Goal: Information Seeking & Learning: Learn about a topic

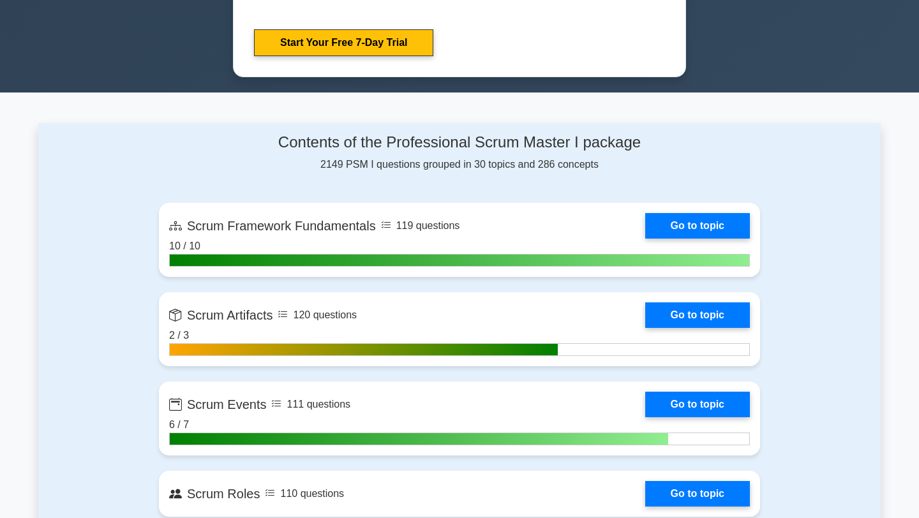
scroll to position [782, 0]
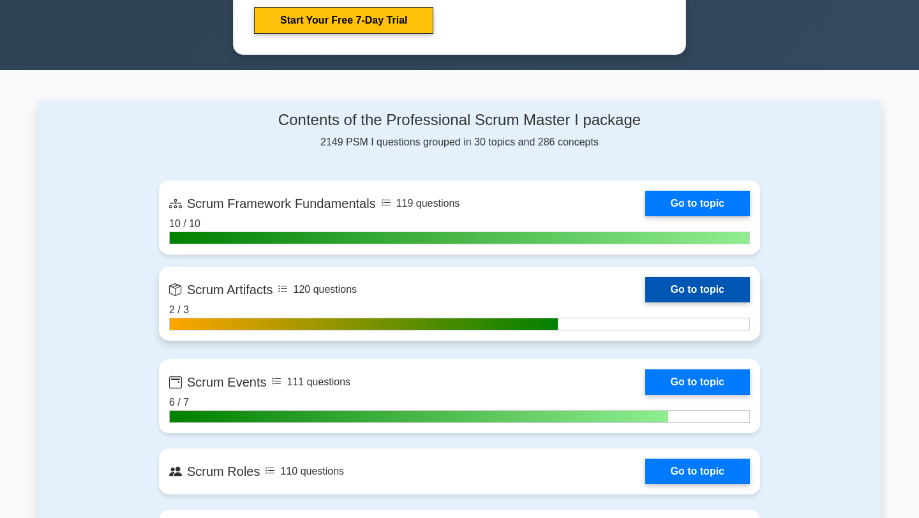
click at [724, 290] on link "Go to topic" at bounding box center [697, 290] width 105 height 26
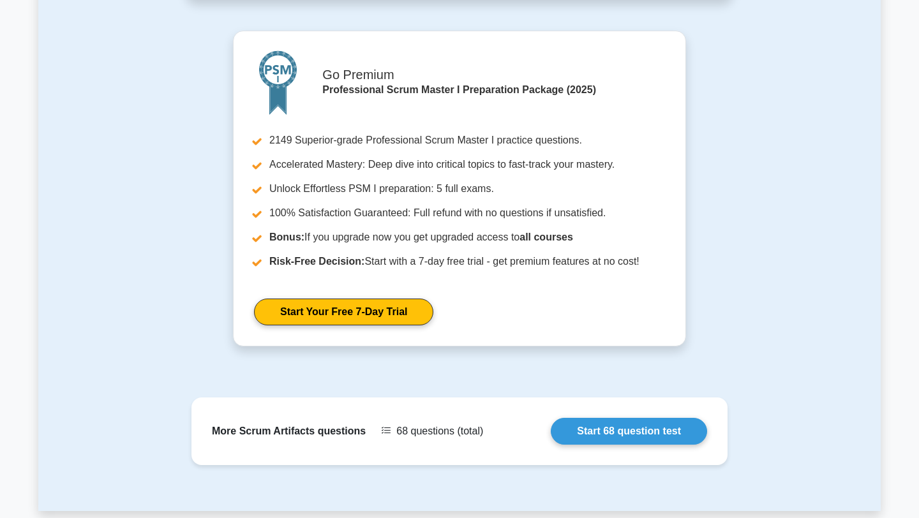
scroll to position [898, 0]
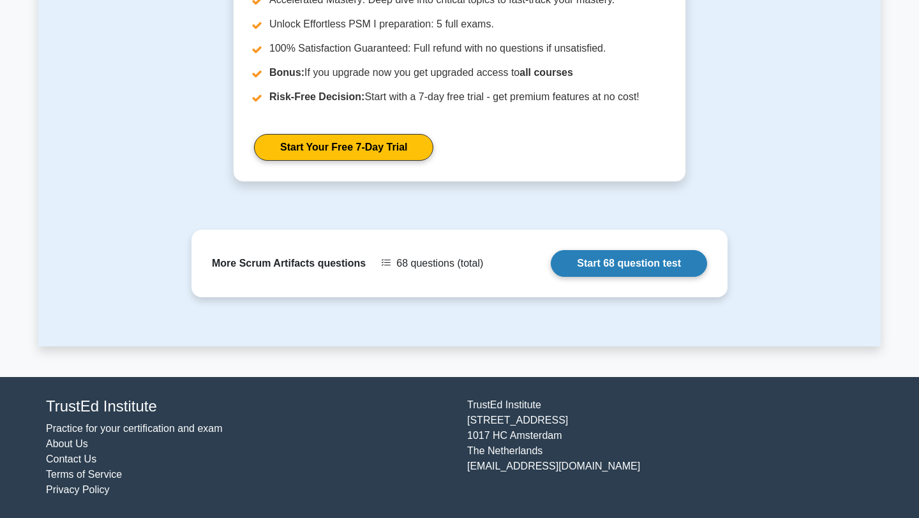
click at [618, 257] on link "Start 68 question test" at bounding box center [629, 263] width 156 height 27
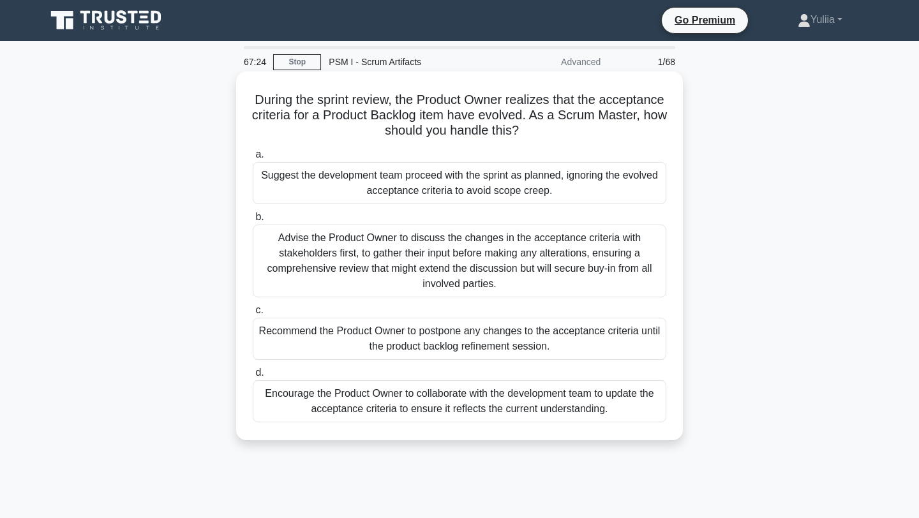
click at [433, 412] on div "Encourage the Product Owner to collaborate with the development team to update …" at bounding box center [459, 401] width 413 height 42
click at [253, 377] on input "d. Encourage the Product Owner to collaborate with the development team to upda…" at bounding box center [253, 373] width 0 height 8
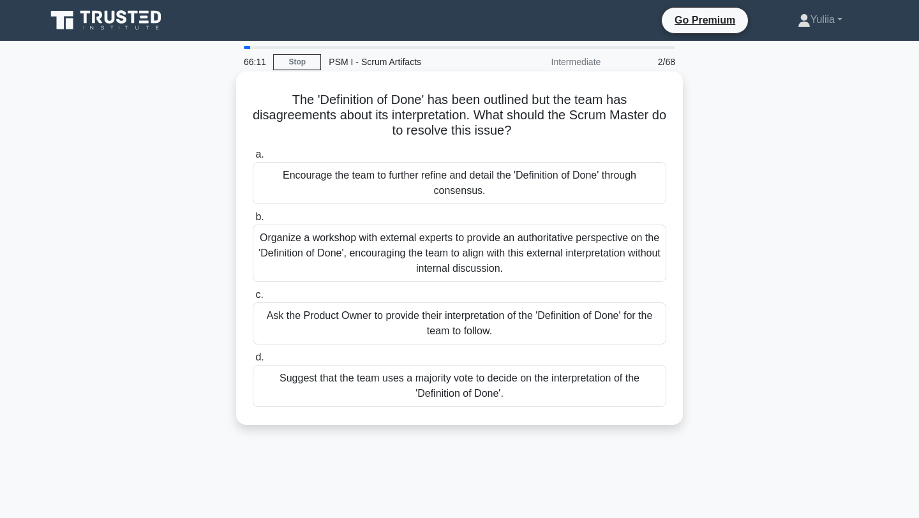
click at [544, 176] on div "Encourage the team to further refine and detail the 'Definition of Done' throug…" at bounding box center [459, 183] width 413 height 42
click at [253, 159] on input "a. Encourage the team to further refine and detail the 'Definition of Done' thr…" at bounding box center [253, 155] width 0 height 8
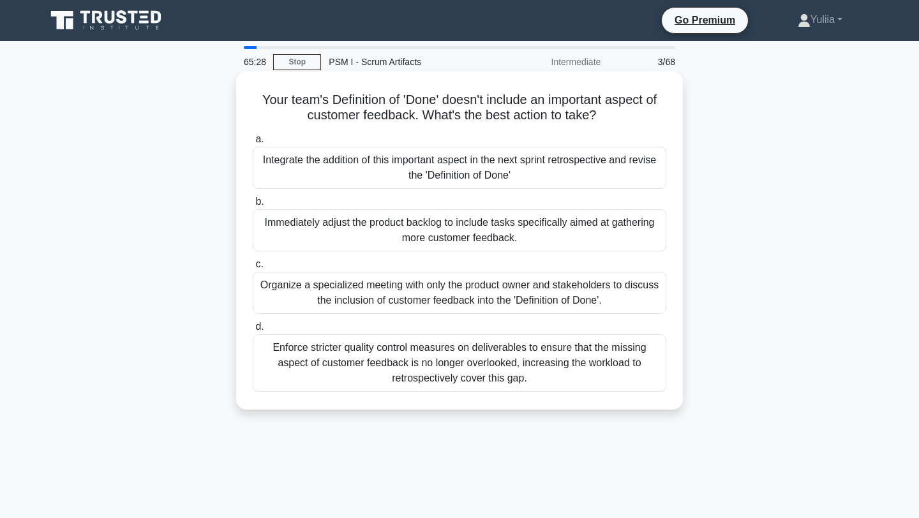
click at [514, 302] on div "Organize a specialized meeting with only the product owner and stakeholders to …" at bounding box center [459, 293] width 413 height 42
click at [253, 269] on input "c. Organize a specialized meeting with only the product owner and stakeholders …" at bounding box center [253, 264] width 0 height 8
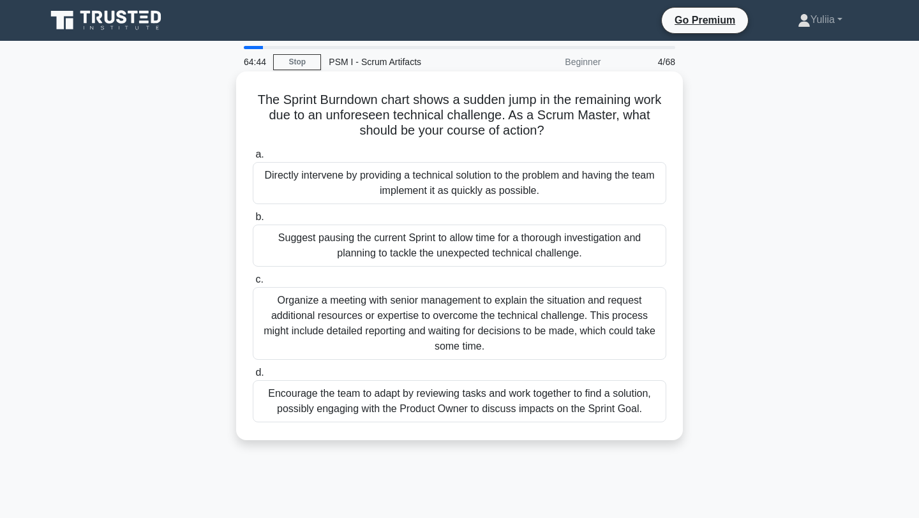
click at [583, 404] on div "Encourage the team to adapt by reviewing tasks and work together to find a solu…" at bounding box center [459, 401] width 413 height 42
click at [253, 377] on input "d. Encourage the team to adapt by reviewing tasks and work together to find a s…" at bounding box center [253, 373] width 0 height 8
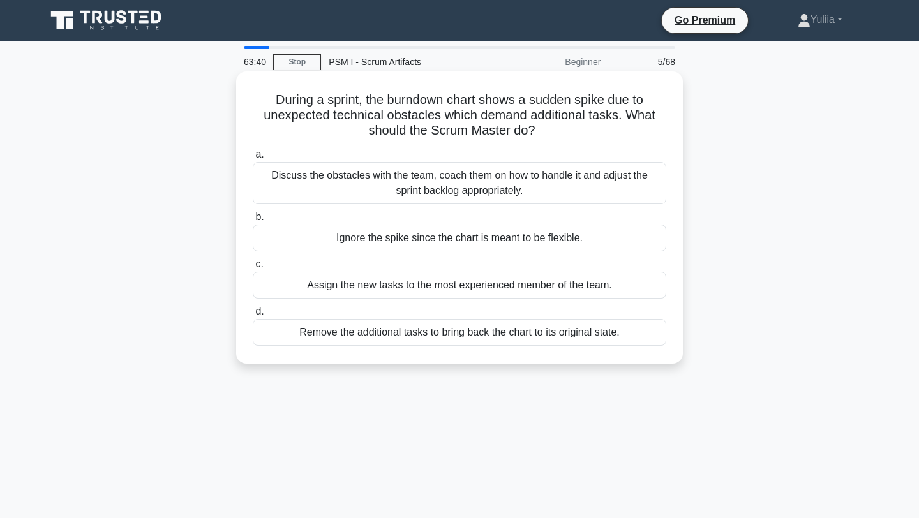
click at [516, 181] on div "Discuss the obstacles with the team, coach them on how to handle it and adjust …" at bounding box center [459, 183] width 413 height 42
click at [253, 159] on input "a. Discuss the obstacles with the team, coach them on how to handle it and adju…" at bounding box center [253, 155] width 0 height 8
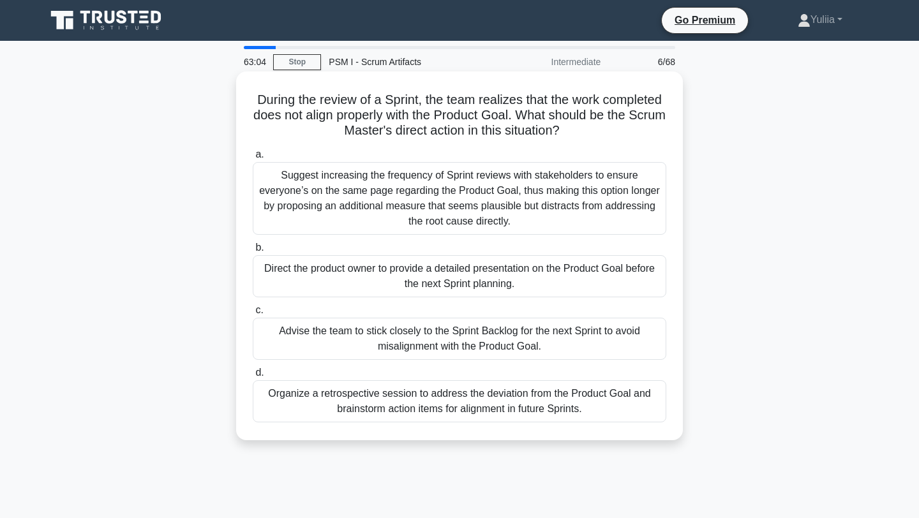
click at [503, 408] on div "Organize a retrospective session to address the deviation from the Product Goal…" at bounding box center [459, 401] width 413 height 42
click at [253, 377] on input "d. Organize a retrospective session to address the deviation from the Product G…" at bounding box center [253, 373] width 0 height 8
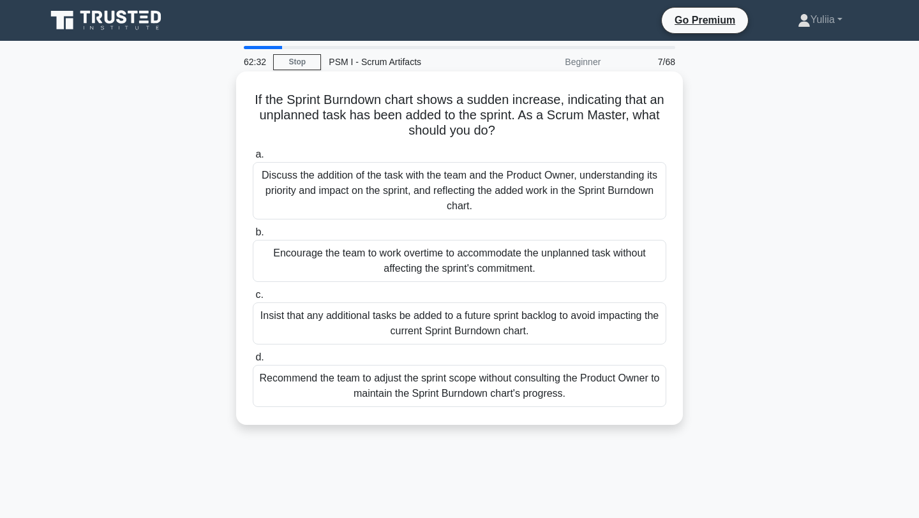
click at [445, 179] on div "Discuss the addition of the task with the team and the Product Owner, understan…" at bounding box center [459, 190] width 413 height 57
click at [253, 159] on input "a. Discuss the addition of the task with the team and the Product Owner, unders…" at bounding box center [253, 155] width 0 height 8
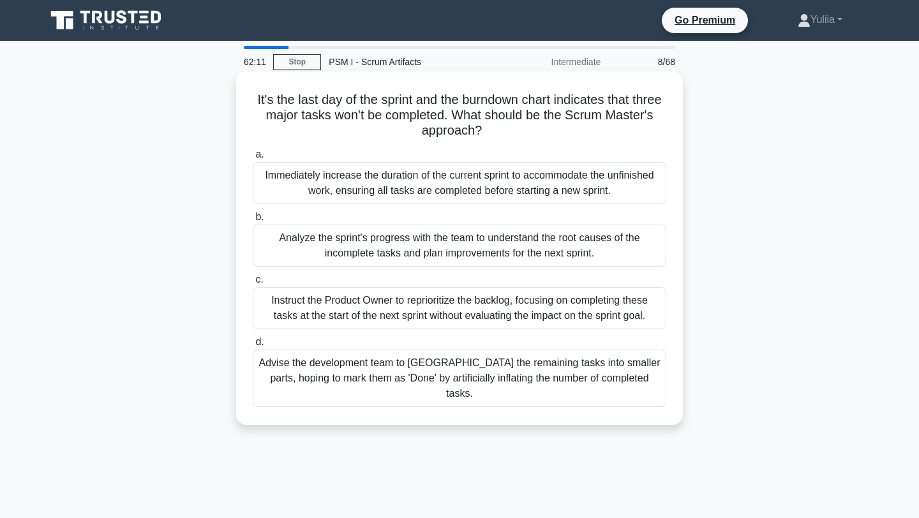
click at [445, 226] on div "Analyze the sprint's progress with the team to understand the root causes of th…" at bounding box center [459, 246] width 413 height 42
click at [253, 221] on input "b. Analyze the sprint's progress with the team to understand the root causes of…" at bounding box center [253, 217] width 0 height 8
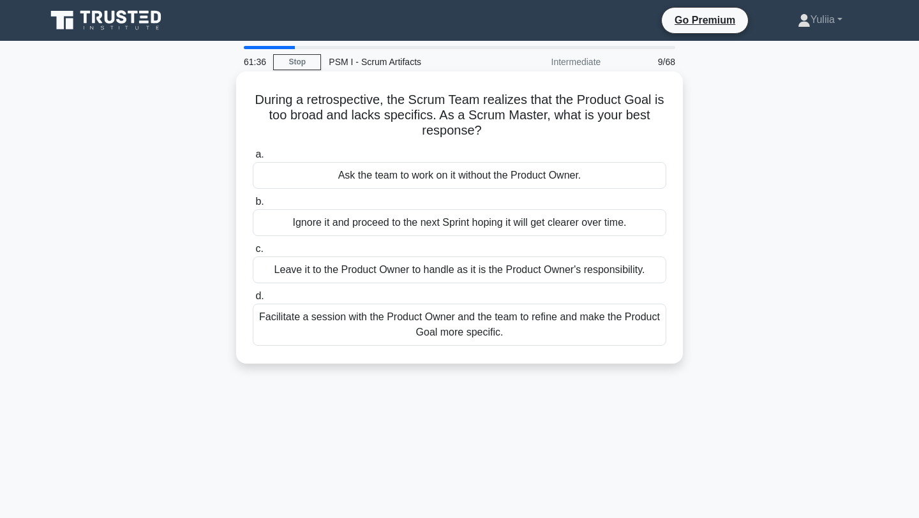
click at [505, 335] on div "Facilitate a session with the Product Owner and the team to refine and make the…" at bounding box center [459, 325] width 413 height 42
click at [253, 301] on input "d. Facilitate a session with the Product Owner and the team to refine and make …" at bounding box center [253, 296] width 0 height 8
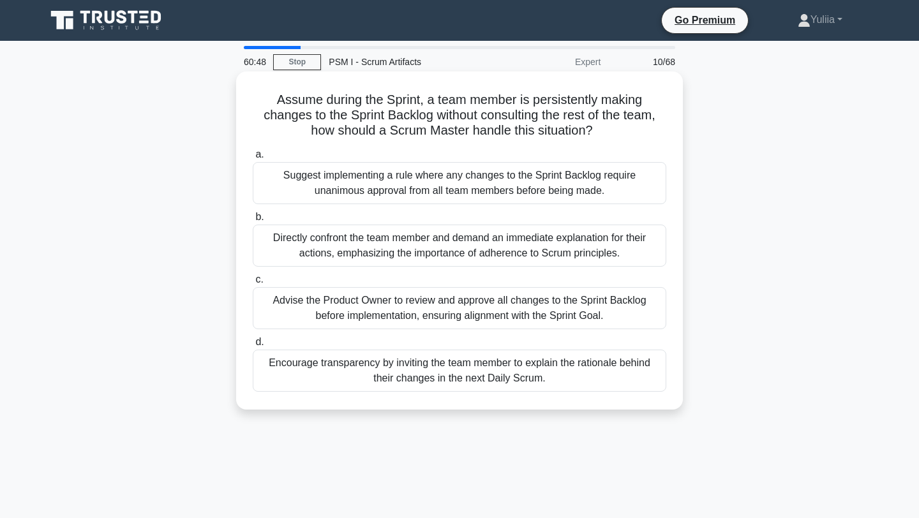
click at [517, 370] on div "Encourage transparency by inviting the team member to explain the rationale beh…" at bounding box center [459, 371] width 413 height 42
click at [253, 346] on input "d. Encourage transparency by inviting the team member to explain the rationale …" at bounding box center [253, 342] width 0 height 8
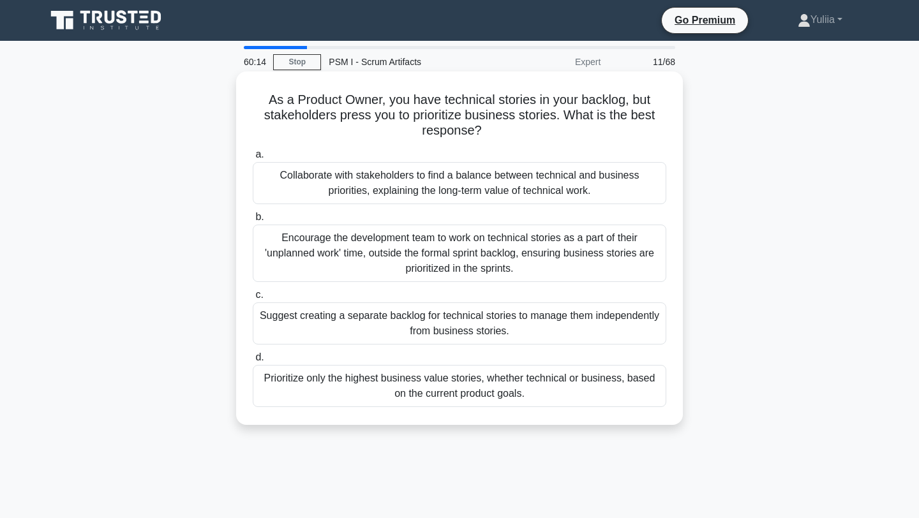
click at [454, 184] on div "Collaborate with stakeholders to find a balance between technical and business …" at bounding box center [459, 183] width 413 height 42
click at [253, 159] on input "a. Collaborate with stakeholders to find a balance between technical and busine…" at bounding box center [253, 155] width 0 height 8
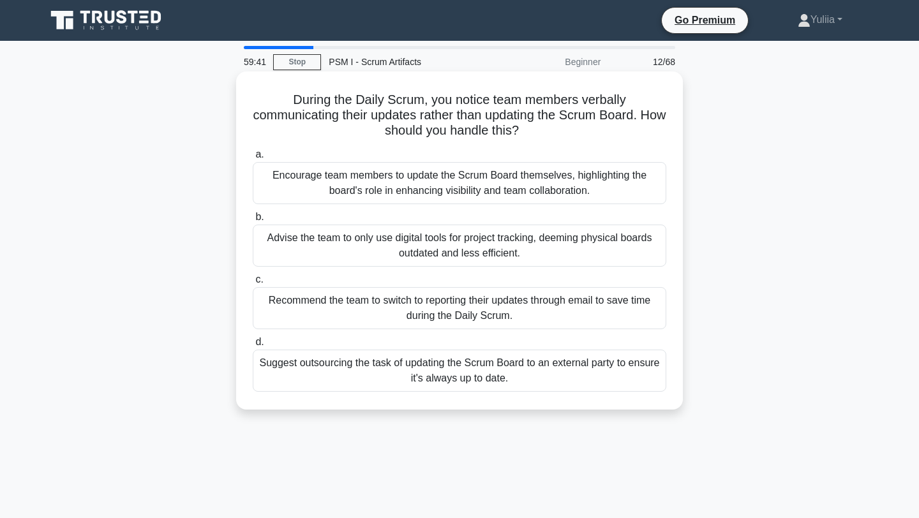
click at [456, 190] on div "Encourage team members to update the Scrum Board themselves, highlighting the b…" at bounding box center [459, 183] width 413 height 42
click at [253, 159] on input "a. Encourage team members to update the Scrum Board themselves, highlighting th…" at bounding box center [253, 155] width 0 height 8
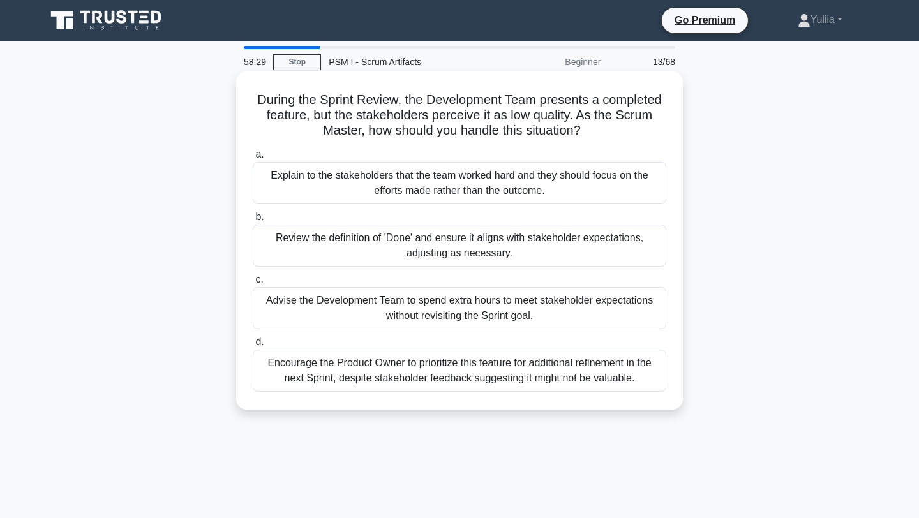
click at [448, 249] on div "Review the definition of 'Done' and ensure it aligns with stakeholder expectati…" at bounding box center [459, 246] width 413 height 42
click at [253, 221] on input "b. Review the definition of 'Done' and ensure it aligns with stakeholder expect…" at bounding box center [253, 217] width 0 height 8
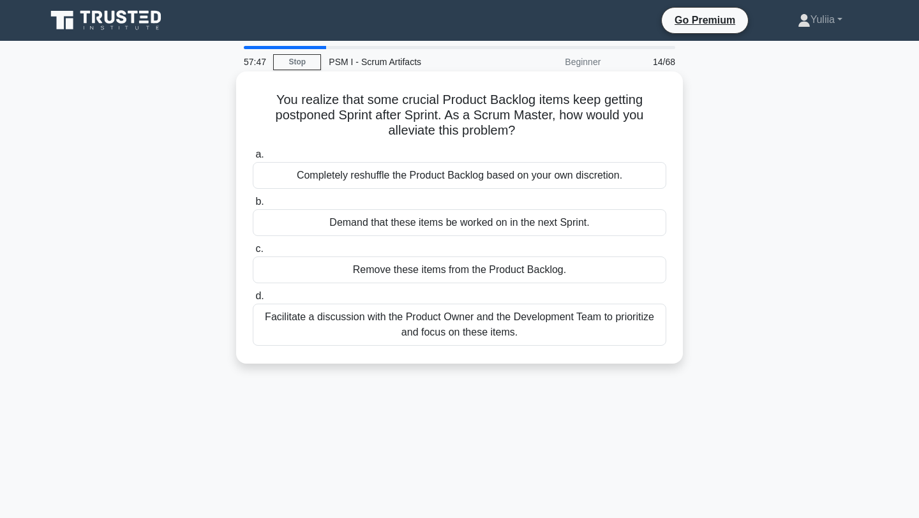
click at [510, 337] on div "Facilitate a discussion with the Product Owner and the Development Team to prio…" at bounding box center [459, 325] width 413 height 42
click at [253, 301] on input "d. Facilitate a discussion with the Product Owner and the Development Team to p…" at bounding box center [253, 296] width 0 height 8
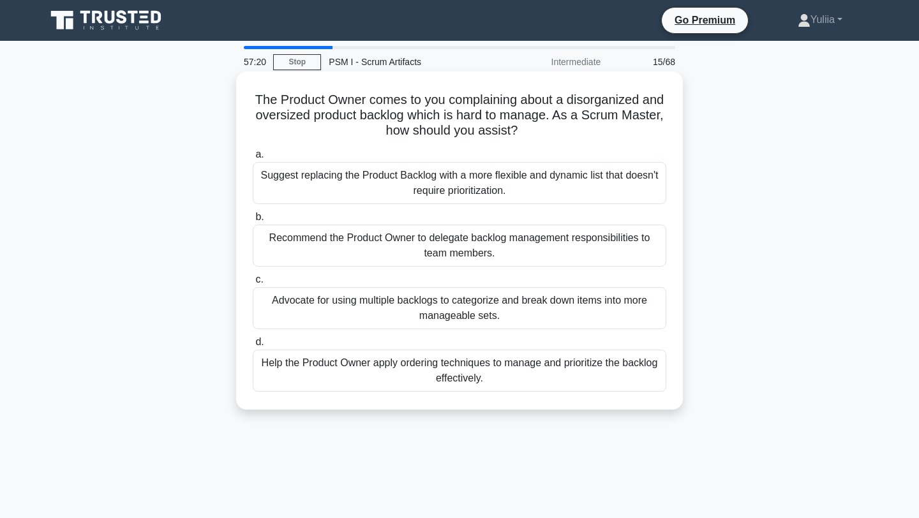
click at [491, 375] on div "Help the Product Owner apply ordering techniques to manage and prioritize the b…" at bounding box center [459, 371] width 413 height 42
click at [253, 346] on input "d. Help the Product Owner apply ordering techniques to manage and prioritize th…" at bounding box center [253, 342] width 0 height 8
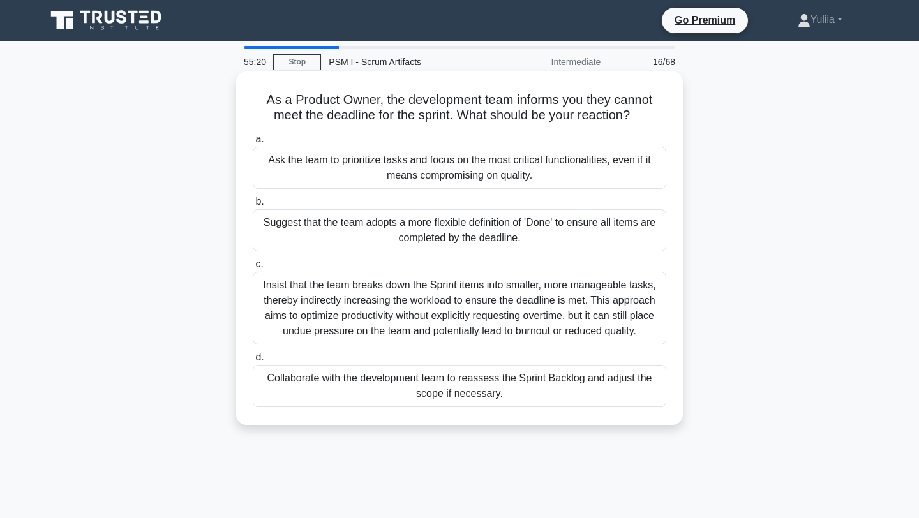
click at [408, 380] on div "Collaborate with the development team to reassess the Sprint Backlog and adjust…" at bounding box center [459, 386] width 413 height 42
click at [253, 362] on input "d. Collaborate with the development team to reassess the Sprint Backlog and adj…" at bounding box center [253, 357] width 0 height 8
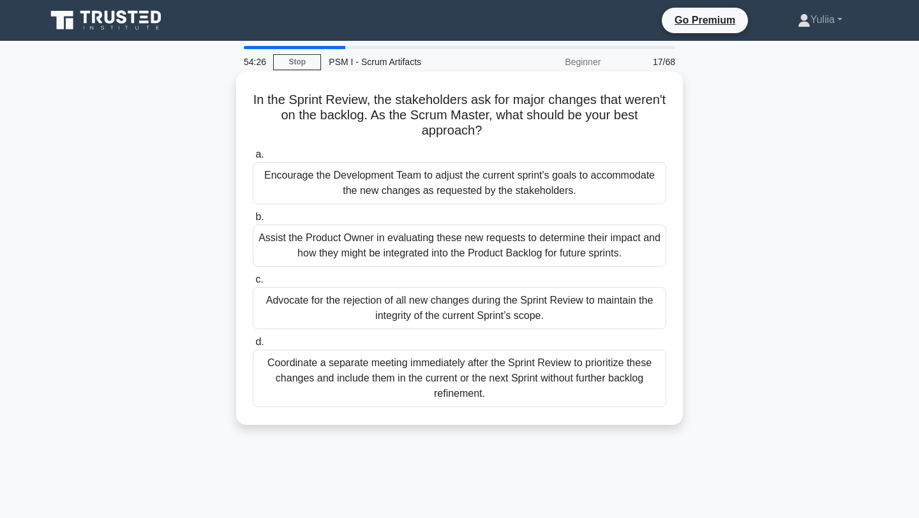
click at [528, 247] on div "Assist the Product Owner in evaluating these new requests to determine their im…" at bounding box center [459, 246] width 413 height 42
click at [253, 221] on input "b. Assist the Product Owner in evaluating these new requests to determine their…" at bounding box center [253, 217] width 0 height 8
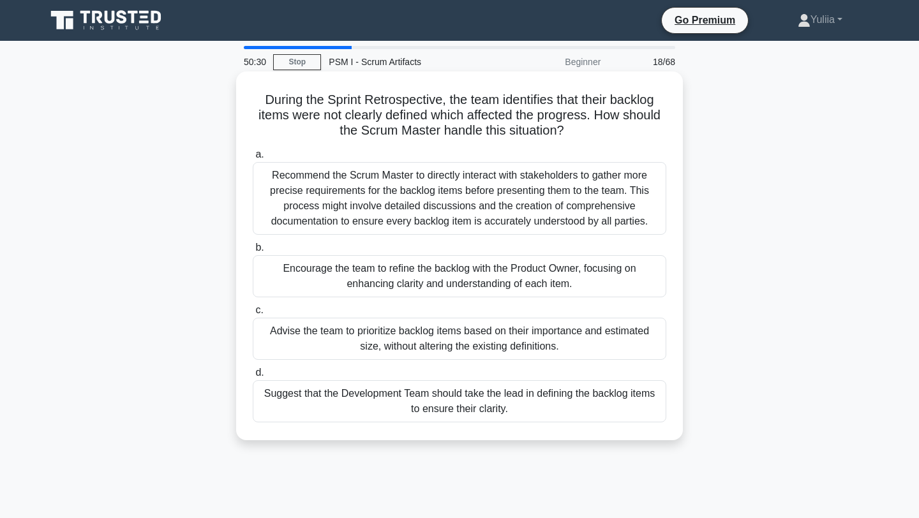
click at [537, 277] on div "Encourage the team to refine the backlog with the Product Owner, focusing on en…" at bounding box center [459, 276] width 413 height 42
click at [253, 252] on input "b. Encourage the team to refine the backlog with the Product Owner, focusing on…" at bounding box center [253, 248] width 0 height 8
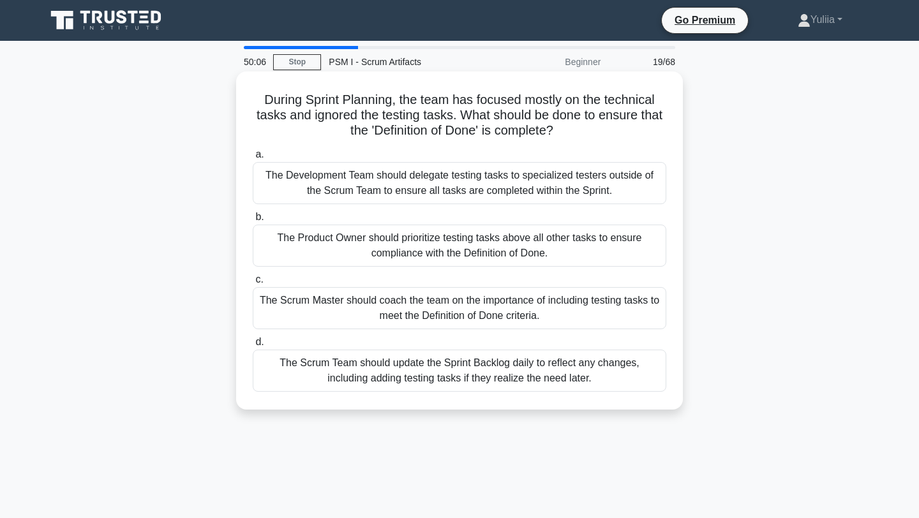
click at [533, 301] on div "The Scrum Master should coach the team on the importance of including testing t…" at bounding box center [459, 308] width 413 height 42
click at [253, 284] on input "c. The Scrum Master should coach the team on the importance of including testin…" at bounding box center [253, 280] width 0 height 8
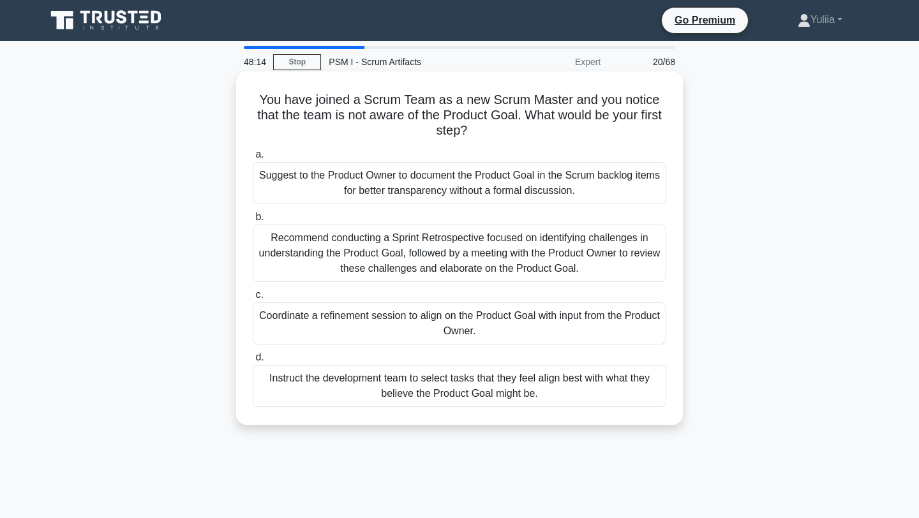
click at [514, 279] on div "Recommend conducting a Sprint Retrospective focused on identifying challenges i…" at bounding box center [459, 253] width 413 height 57
click at [253, 221] on input "b. Recommend conducting a Sprint Retrospective focused on identifying challenge…" at bounding box center [253, 217] width 0 height 8
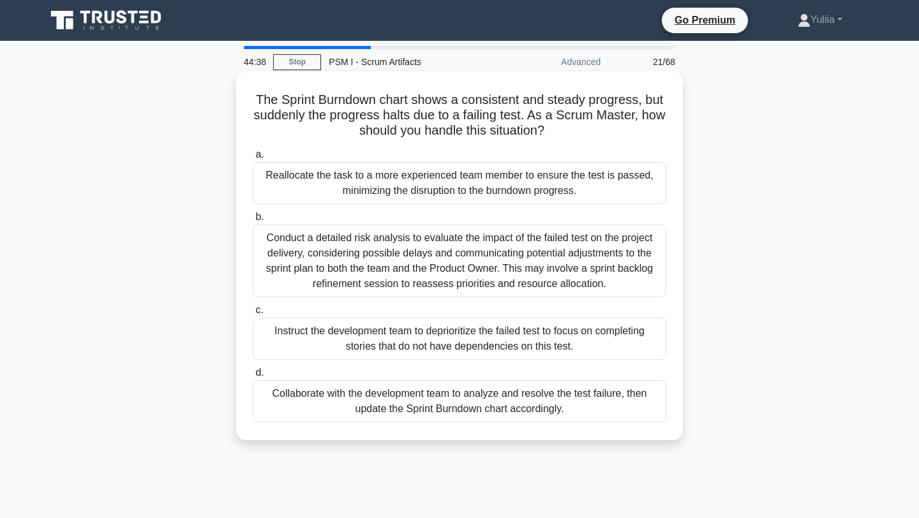
click at [607, 394] on div "Collaborate with the development team to analyze and resolve the test failure, …" at bounding box center [459, 401] width 413 height 42
click at [253, 377] on input "d. Collaborate with the development team to analyze and resolve the test failur…" at bounding box center [253, 373] width 0 height 8
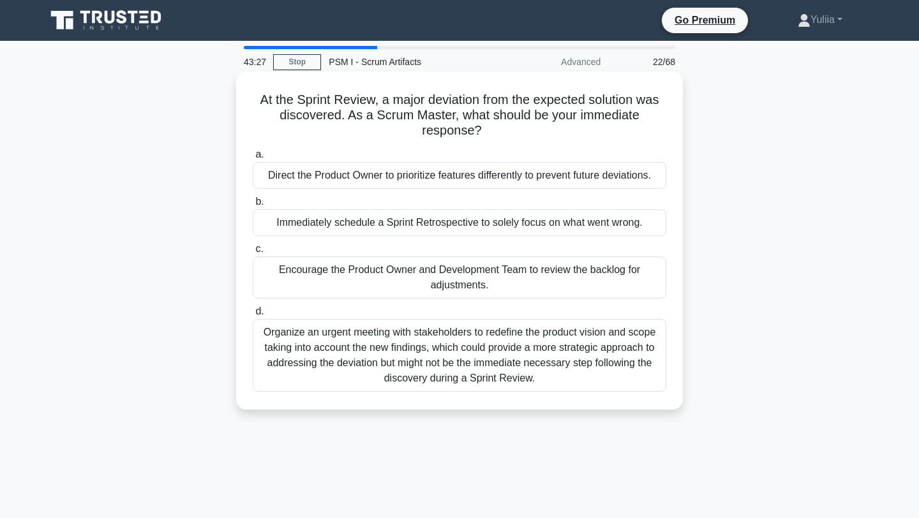
click at [570, 341] on div "Organize an urgent meeting with stakeholders to redefine the product vision and…" at bounding box center [459, 355] width 413 height 73
click at [253, 316] on input "d. Organize an urgent meeting with stakeholders to redefine the product vision …" at bounding box center [253, 312] width 0 height 8
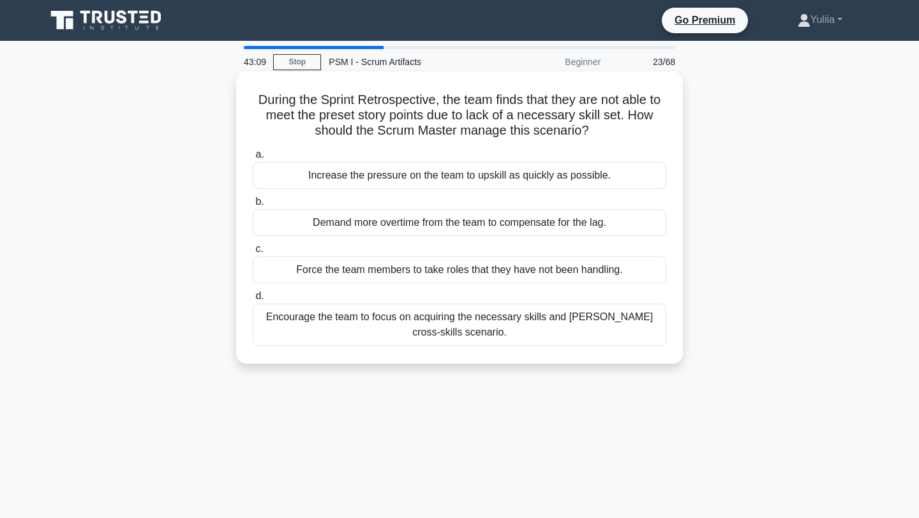
click at [517, 325] on div "Encourage the team to focus on acquiring the necessary skills and foster cross-…" at bounding box center [459, 325] width 413 height 42
click at [253, 301] on input "d. Encourage the team to focus on acquiring the necessary skills and foster cro…" at bounding box center [253, 296] width 0 height 8
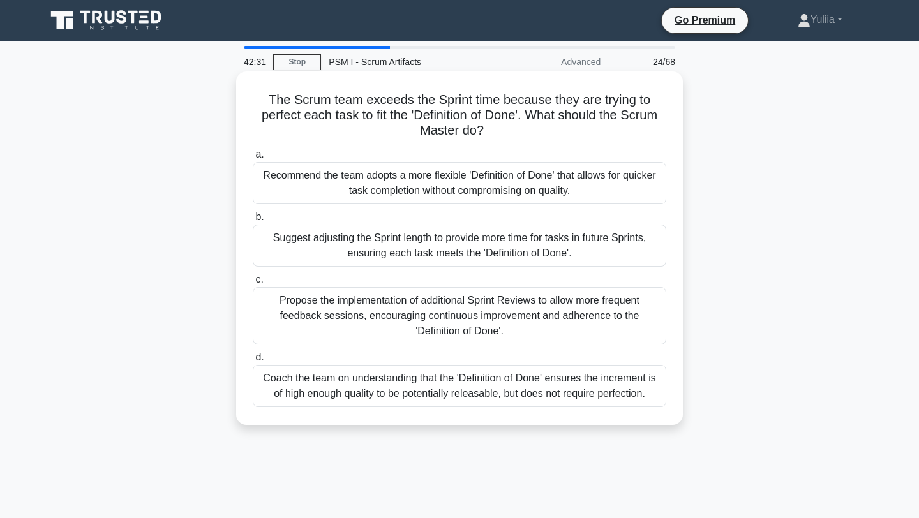
click at [528, 384] on div "Coach the team on understanding that the 'Definition of Done' ensures the incre…" at bounding box center [459, 386] width 413 height 42
click at [253, 362] on input "d. Coach the team on understanding that the 'Definition of Done' ensures the in…" at bounding box center [253, 357] width 0 height 8
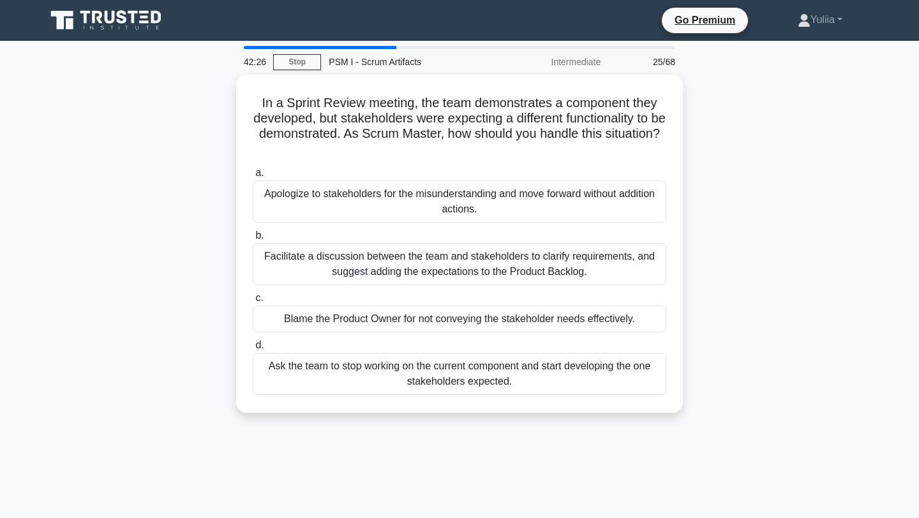
click at [811, 173] on div "In a Sprint Review meeting, the team demonstrates a component they developed, b…" at bounding box center [459, 251] width 842 height 353
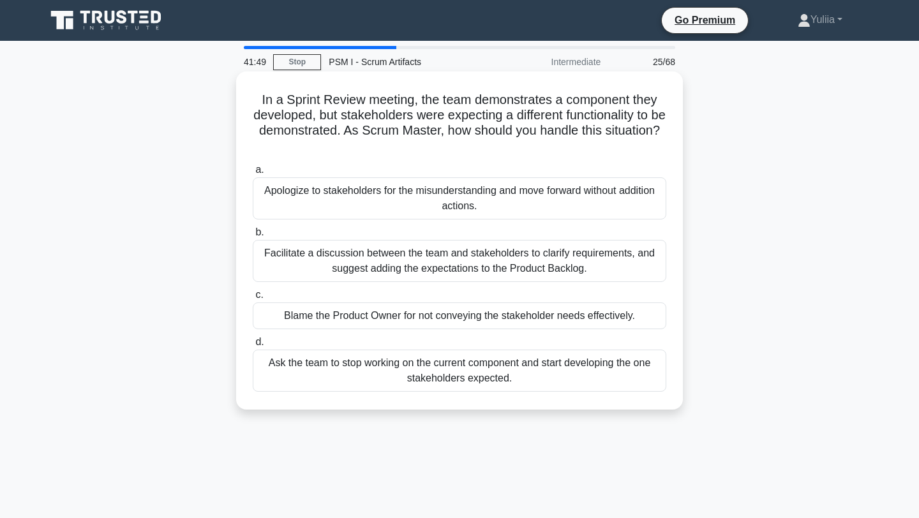
click at [556, 258] on div "Facilitate a discussion between the team and stakeholders to clarify requiremen…" at bounding box center [459, 261] width 413 height 42
click at [253, 237] on input "b. Facilitate a discussion between the team and stakeholders to clarify require…" at bounding box center [253, 232] width 0 height 8
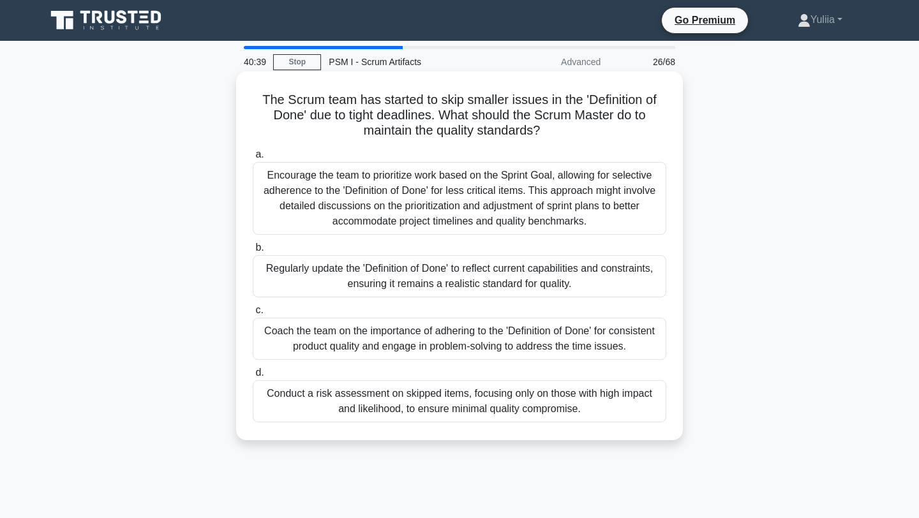
click at [429, 336] on div "Coach the team on the importance of adhering to the 'Definition of Done' for co…" at bounding box center [459, 339] width 413 height 42
click at [253, 315] on input "c. Coach the team on the importance of adhering to the 'Definition of Done' for…" at bounding box center [253, 310] width 0 height 8
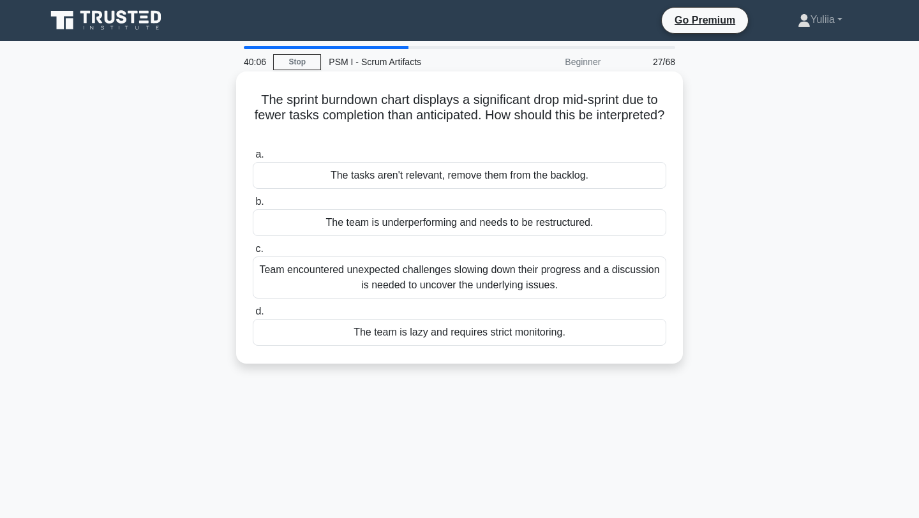
click at [474, 292] on div "Team encountered unexpected challenges slowing down their progress and a discus…" at bounding box center [459, 278] width 413 height 42
click at [253, 253] on input "c. Team encountered unexpected challenges slowing down their progress and a dis…" at bounding box center [253, 249] width 0 height 8
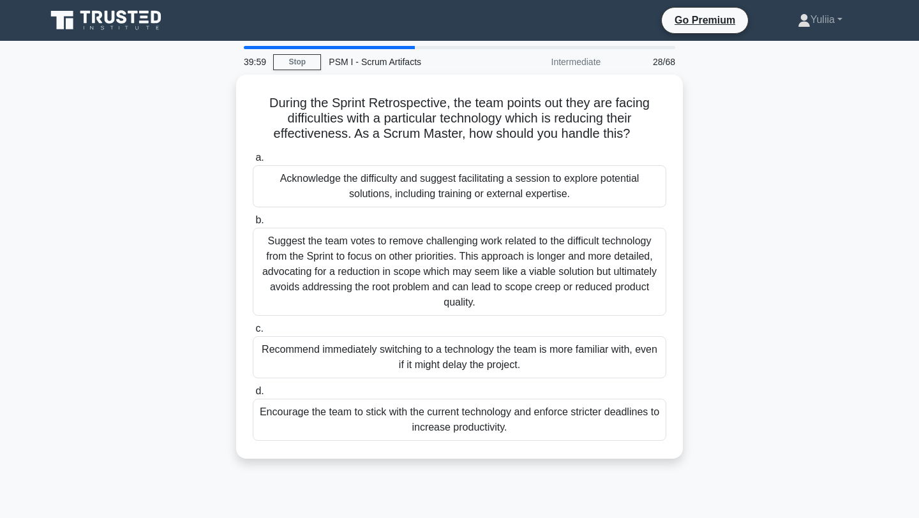
click at [842, 302] on div "During the Sprint Retrospective, the team points out they are facing difficulti…" at bounding box center [459, 274] width 842 height 399
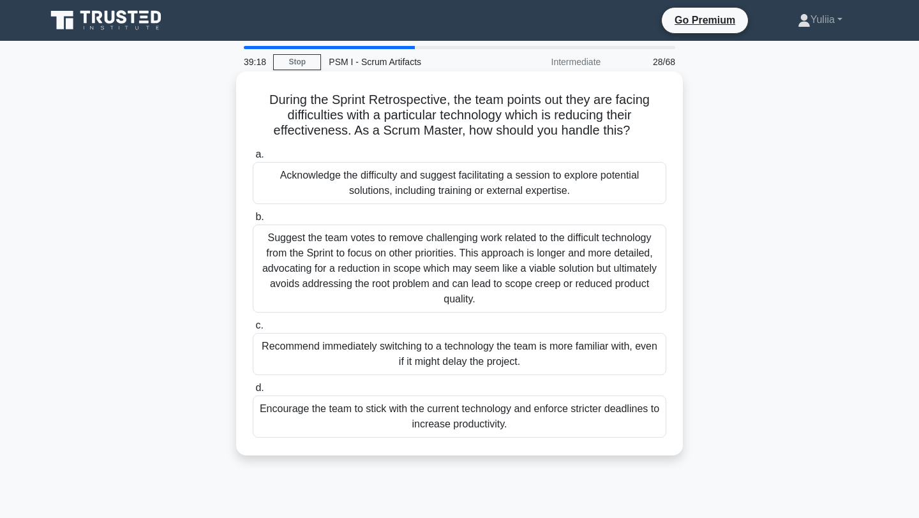
click at [617, 191] on div "Acknowledge the difficulty and suggest facilitating a session to explore potent…" at bounding box center [459, 183] width 413 height 42
click at [253, 159] on input "a. Acknowledge the difficulty and suggest facilitating a session to explore pot…" at bounding box center [253, 155] width 0 height 8
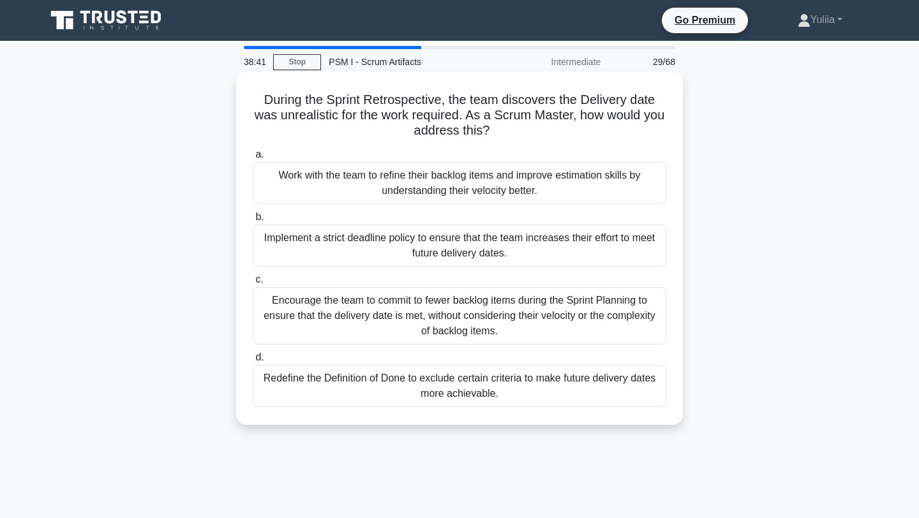
click at [570, 190] on div "Work with the team to refine their backlog items and improve estimation skills …" at bounding box center [459, 183] width 413 height 42
click at [253, 159] on input "a. Work with the team to refine their backlog items and improve estimation skil…" at bounding box center [253, 155] width 0 height 8
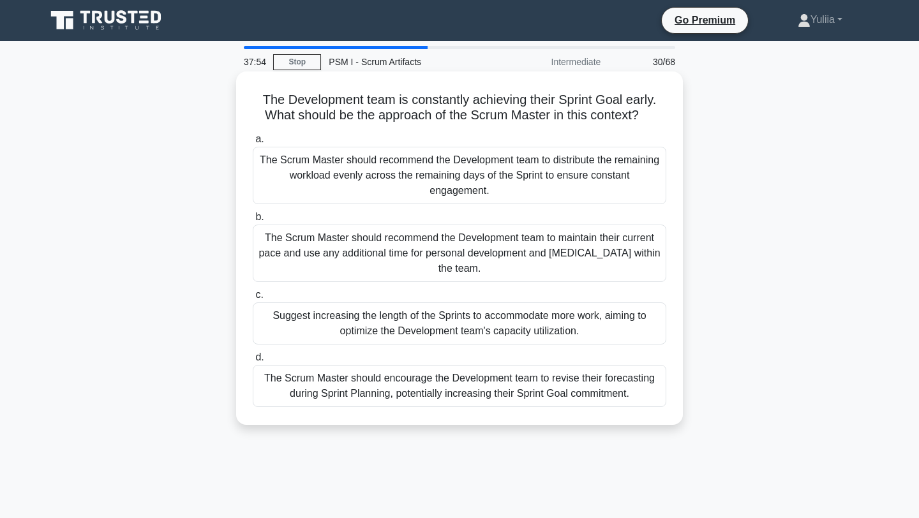
click at [565, 396] on div "The Scrum Master should encourage the Development team to revise their forecast…" at bounding box center [459, 386] width 413 height 42
click at [253, 362] on input "d. The Scrum Master should encourage the Development team to revise their forec…" at bounding box center [253, 357] width 0 height 8
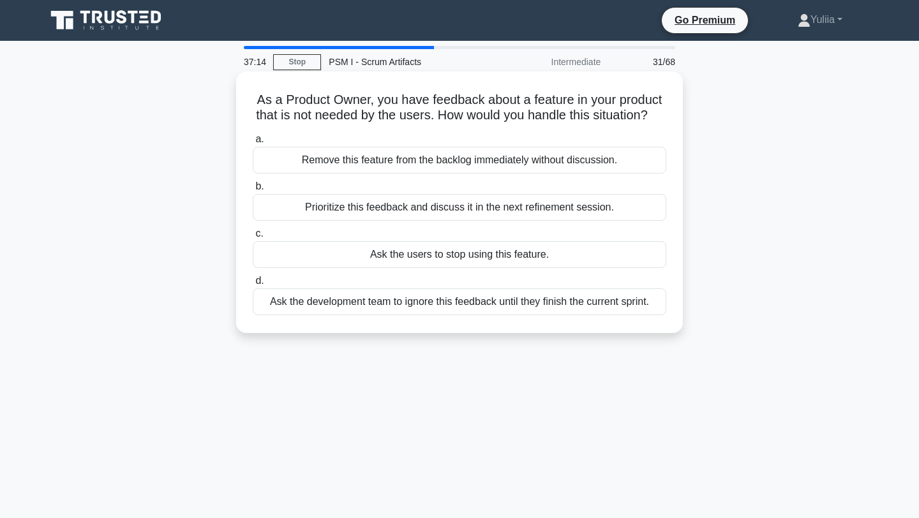
click at [420, 210] on div "Prioritize this feedback and discuss it in the next refinement session." at bounding box center [459, 207] width 413 height 27
click at [253, 191] on input "b. Prioritize this feedback and discuss it in the next refinement session." at bounding box center [253, 186] width 0 height 8
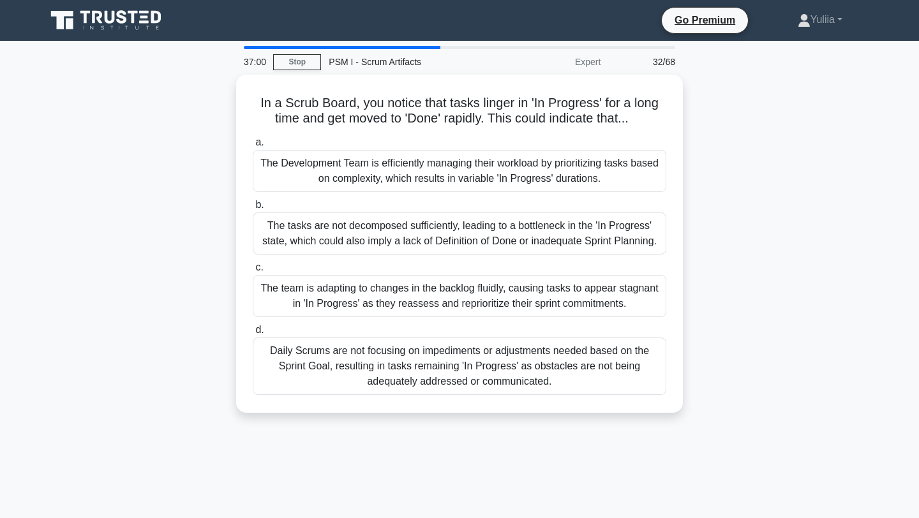
click at [814, 112] on div "In a Scrub Board, you notice that tasks linger in 'In Progress' for a long time…" at bounding box center [459, 251] width 842 height 353
